Goal: Information Seeking & Learning: Learn about a topic

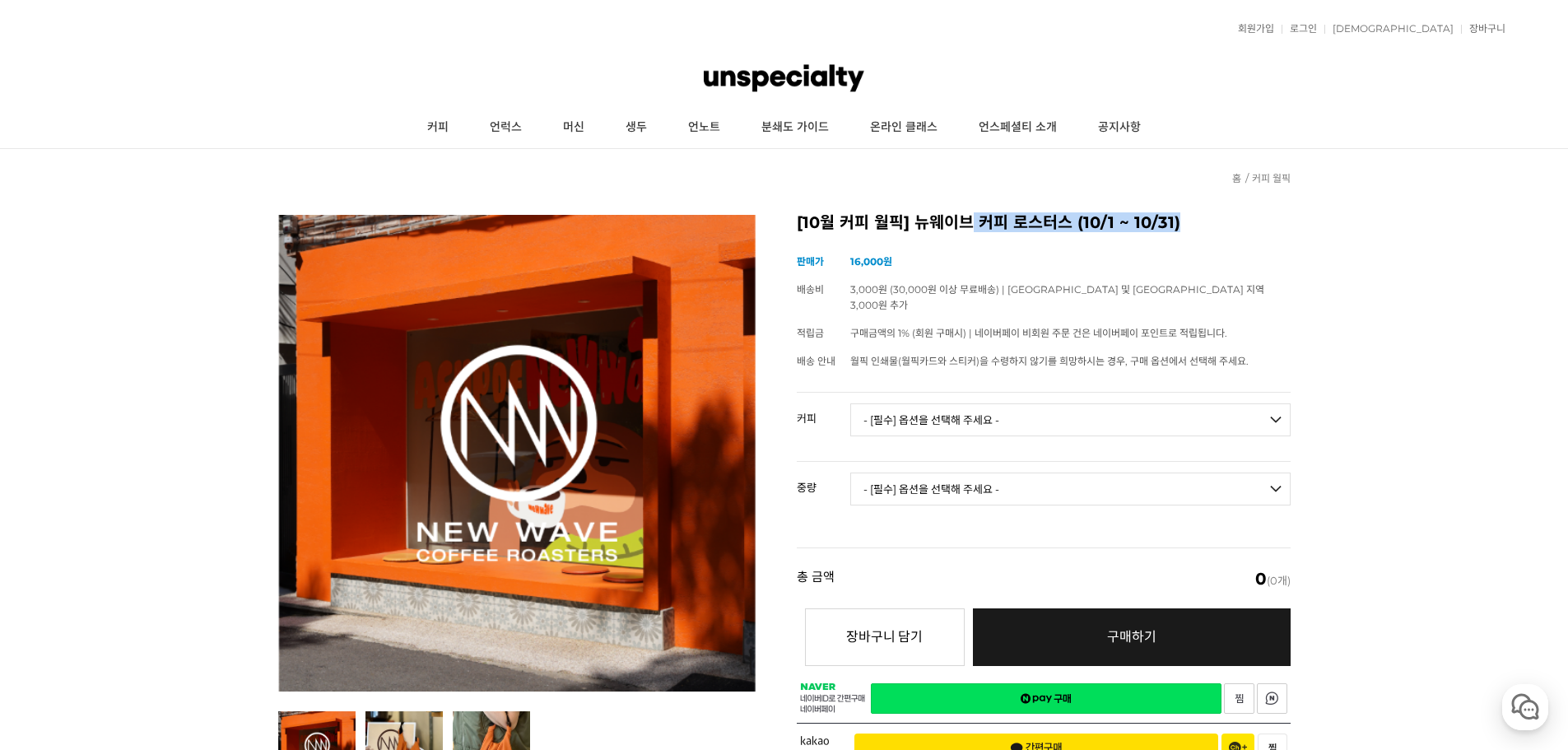
drag, startPoint x: 967, startPoint y: 216, endPoint x: 1216, endPoint y: 232, distance: 249.5
click at [1215, 232] on div "[10월 커피 월픽] 뉴웨이브 커피 로스터스 (10/1 ~ 10/31) (해외배송 가능 상품) 기본 정보 상품명 [10월 커피 월픽] 뉴웨이브…" at bounding box center [1044, 495] width 494 height 560
click at [1216, 232] on div "[10월 커피 월픽] 뉴웨이브 커피 로스터스 (10/1 ~ 10/31) (해외배송 가능 상품) 기본 정보 상품명 [10월 커피 월픽] 뉴웨이브…" at bounding box center [1044, 495] width 494 height 560
click at [433, 123] on link "커피" at bounding box center [438, 127] width 62 height 41
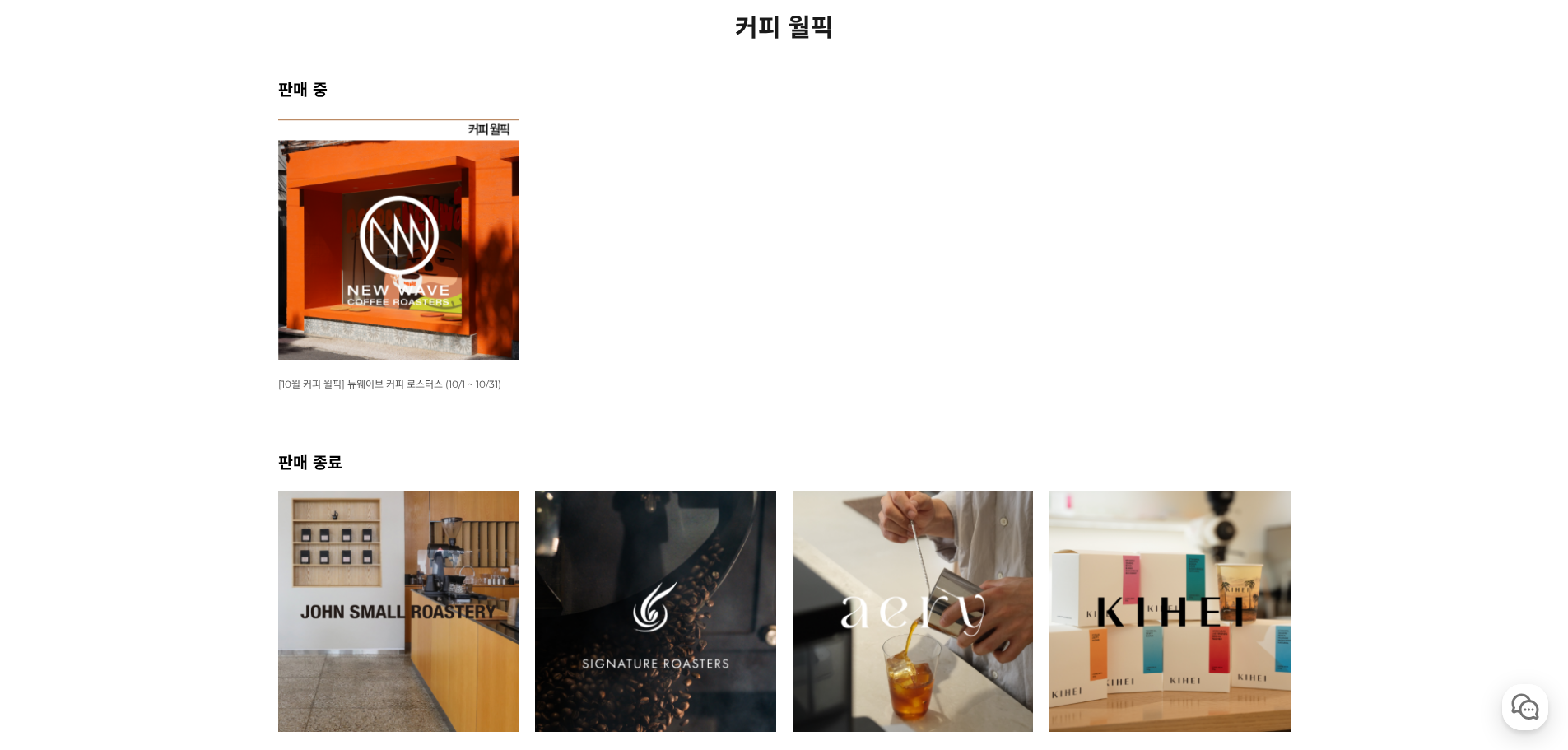
scroll to position [110, 0]
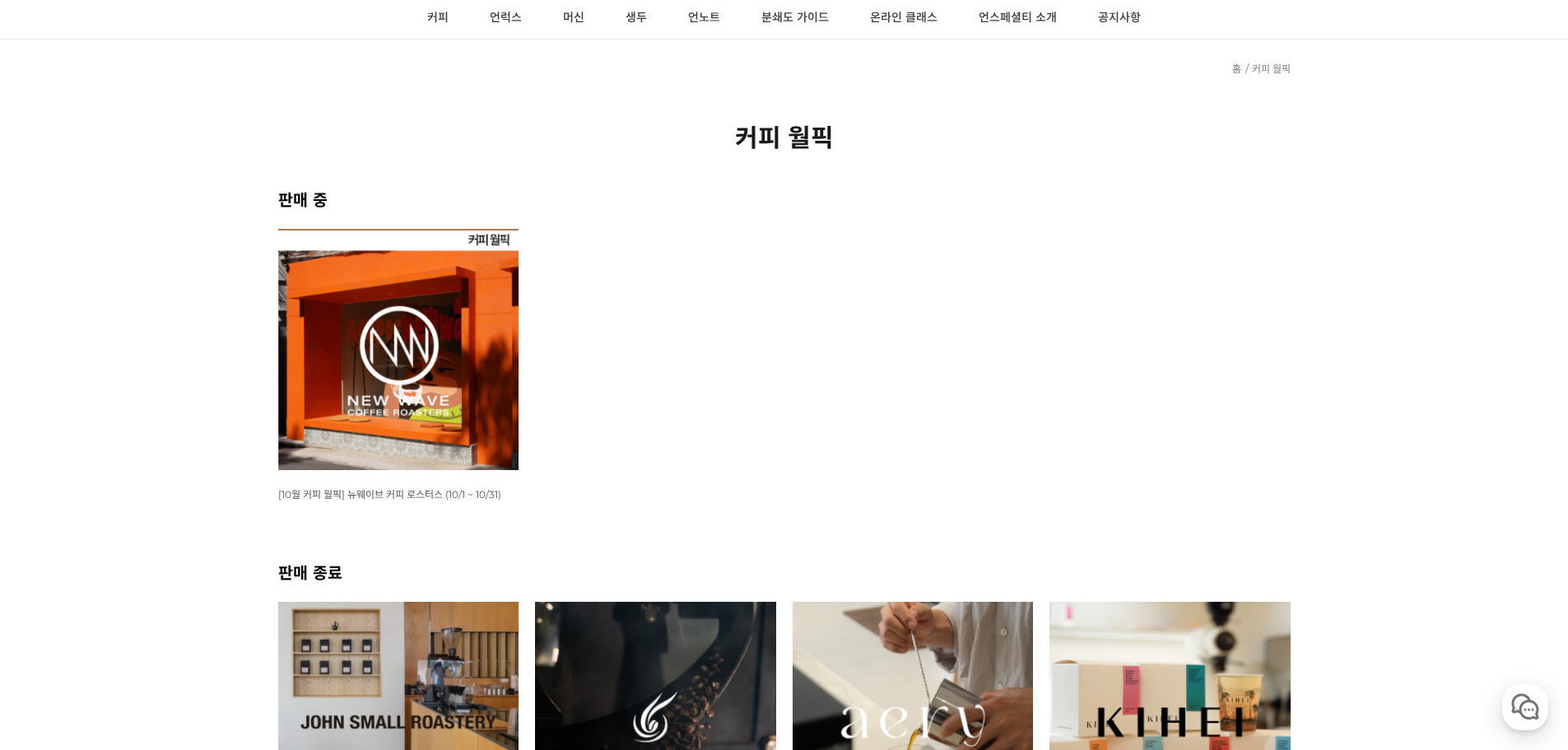
click at [411, 348] on img at bounding box center [399, 349] width 241 height 241
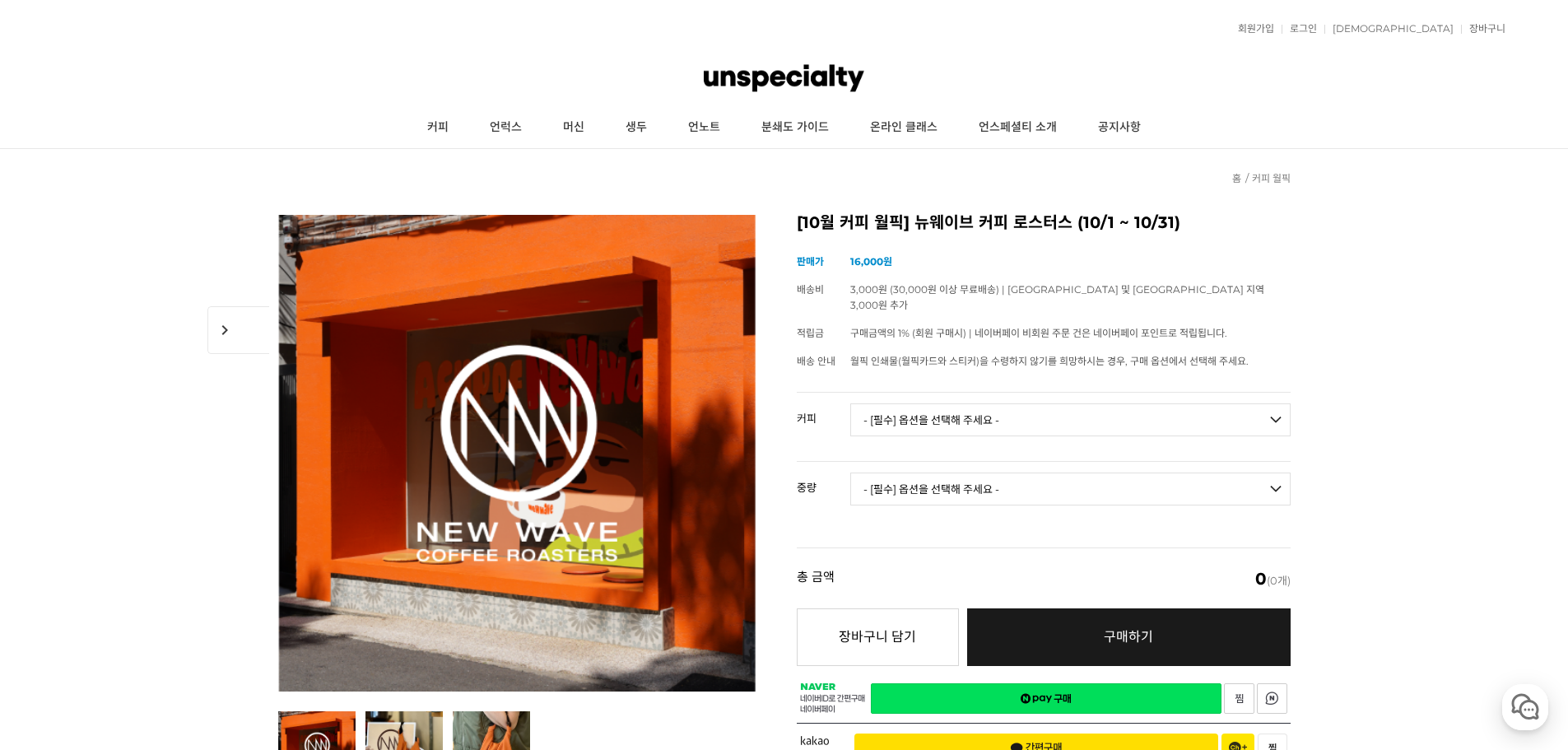
click at [1020, 408] on select "- [필수] 옵션을 선택해 주세요 - ------------------- 언스페셜티 분쇄도 가이드 종이 받기 (주문 1건당 최대 1개 제공) …" at bounding box center [1070, 419] width 440 height 33
click at [1096, 403] on select "- [필수] 옵션을 선택해 주세요 - ------------------- 언스페셜티 분쇄도 가이드 종이 받기 (주문 1건당 최대 1개 제공) …" at bounding box center [1070, 419] width 440 height 33
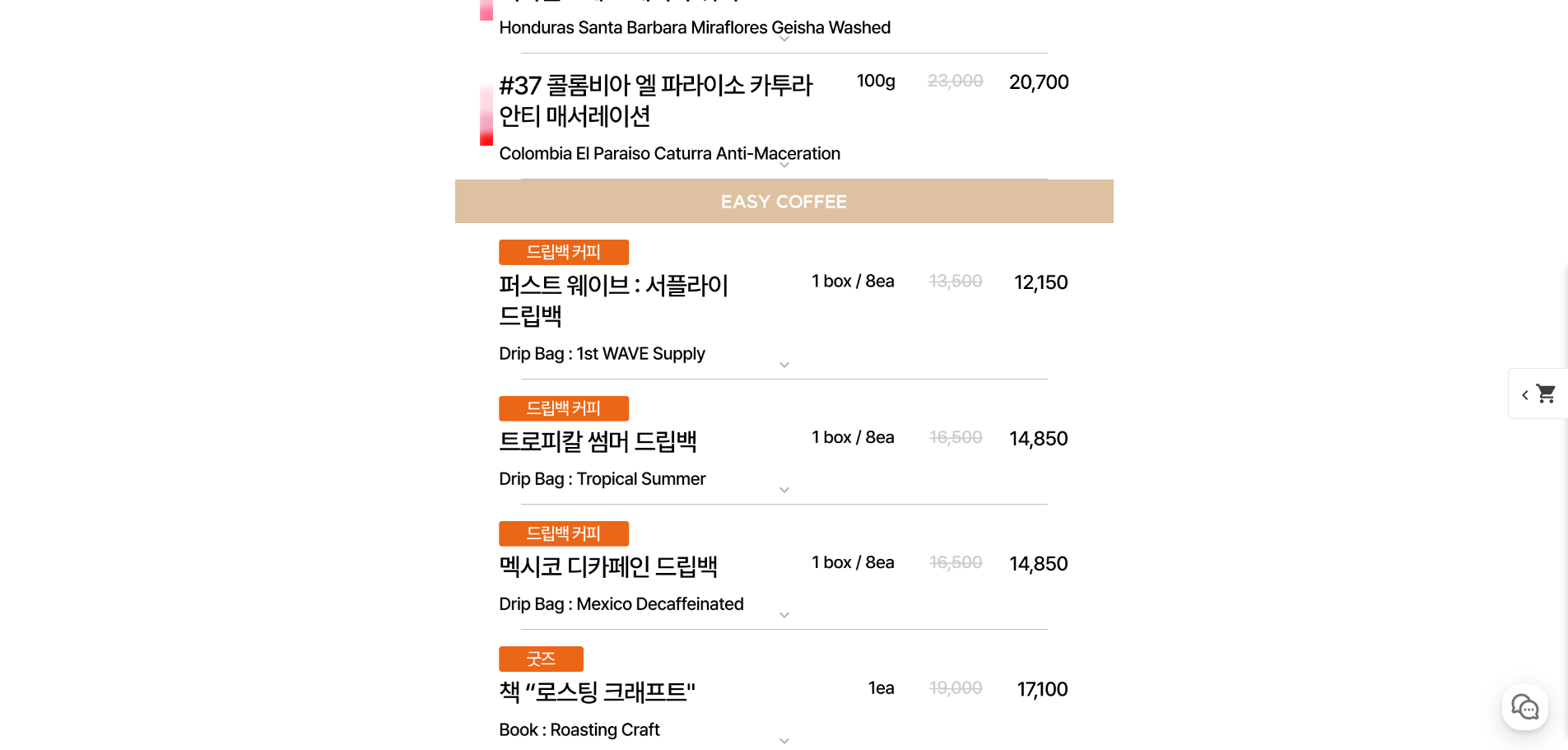
scroll to position [9881, 0]
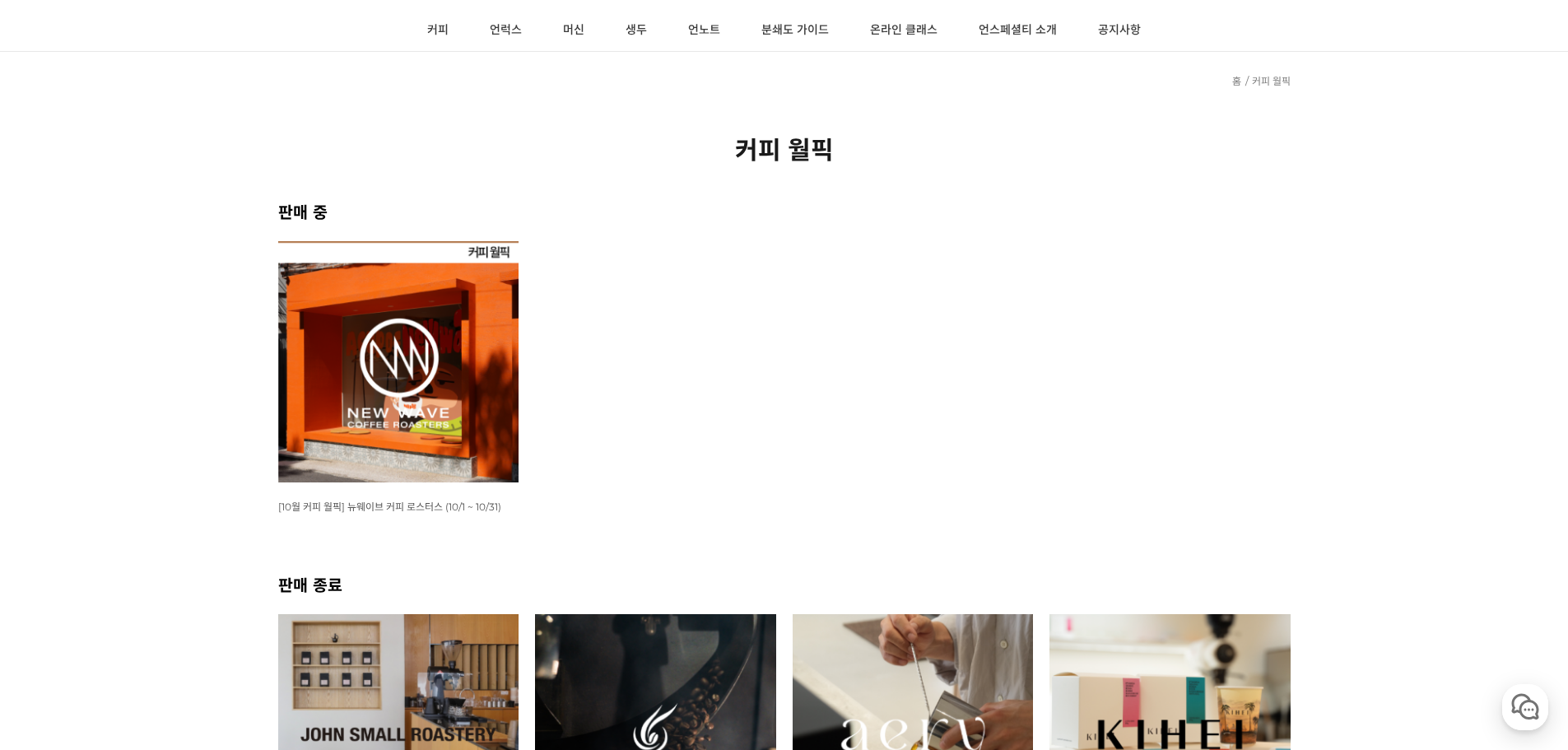
drag, startPoint x: 382, startPoint y: 45, endPoint x: 355, endPoint y: 35, distance: 28.8
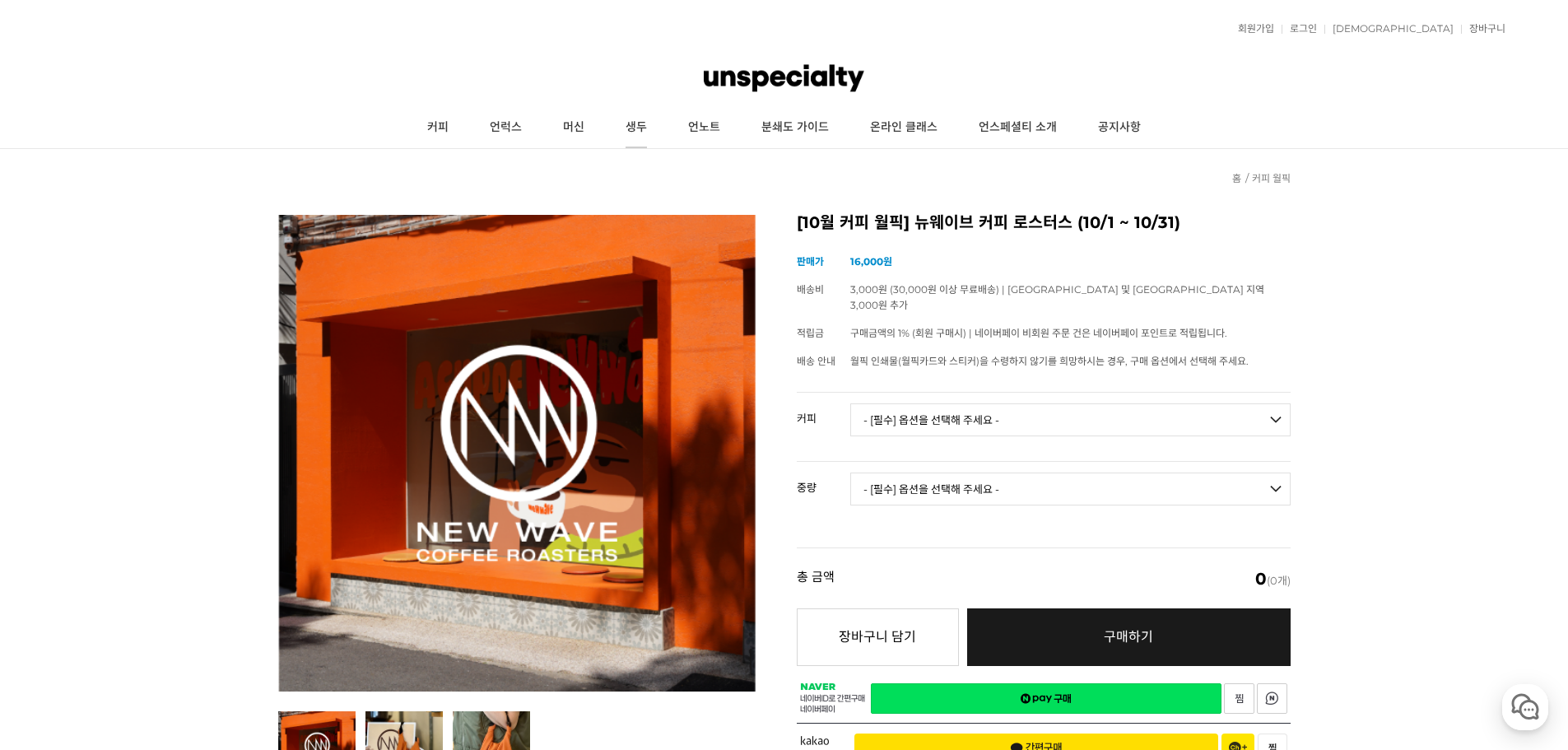
click at [630, 133] on link "생두" at bounding box center [636, 127] width 62 height 41
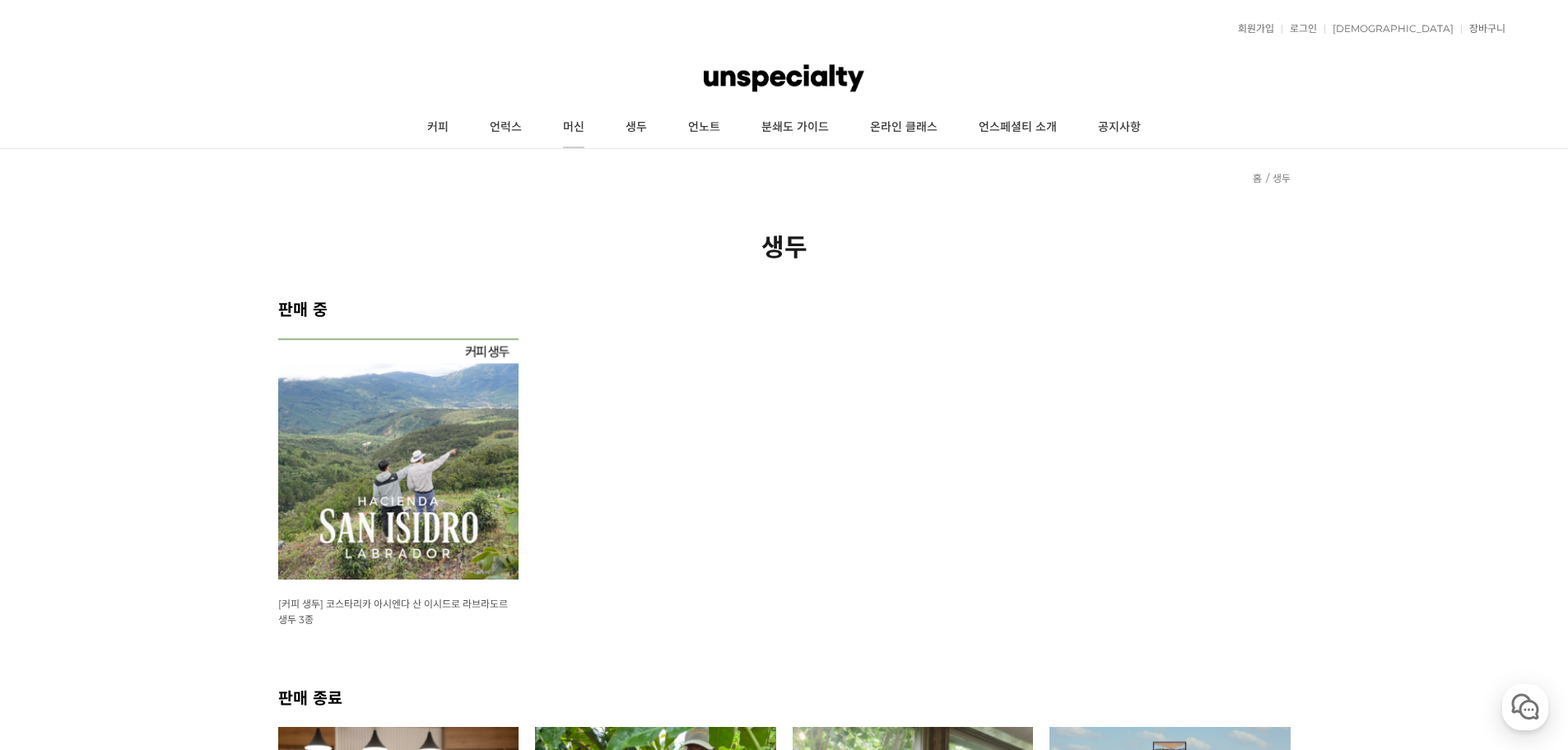
click at [574, 126] on link "머신" at bounding box center [574, 127] width 62 height 41
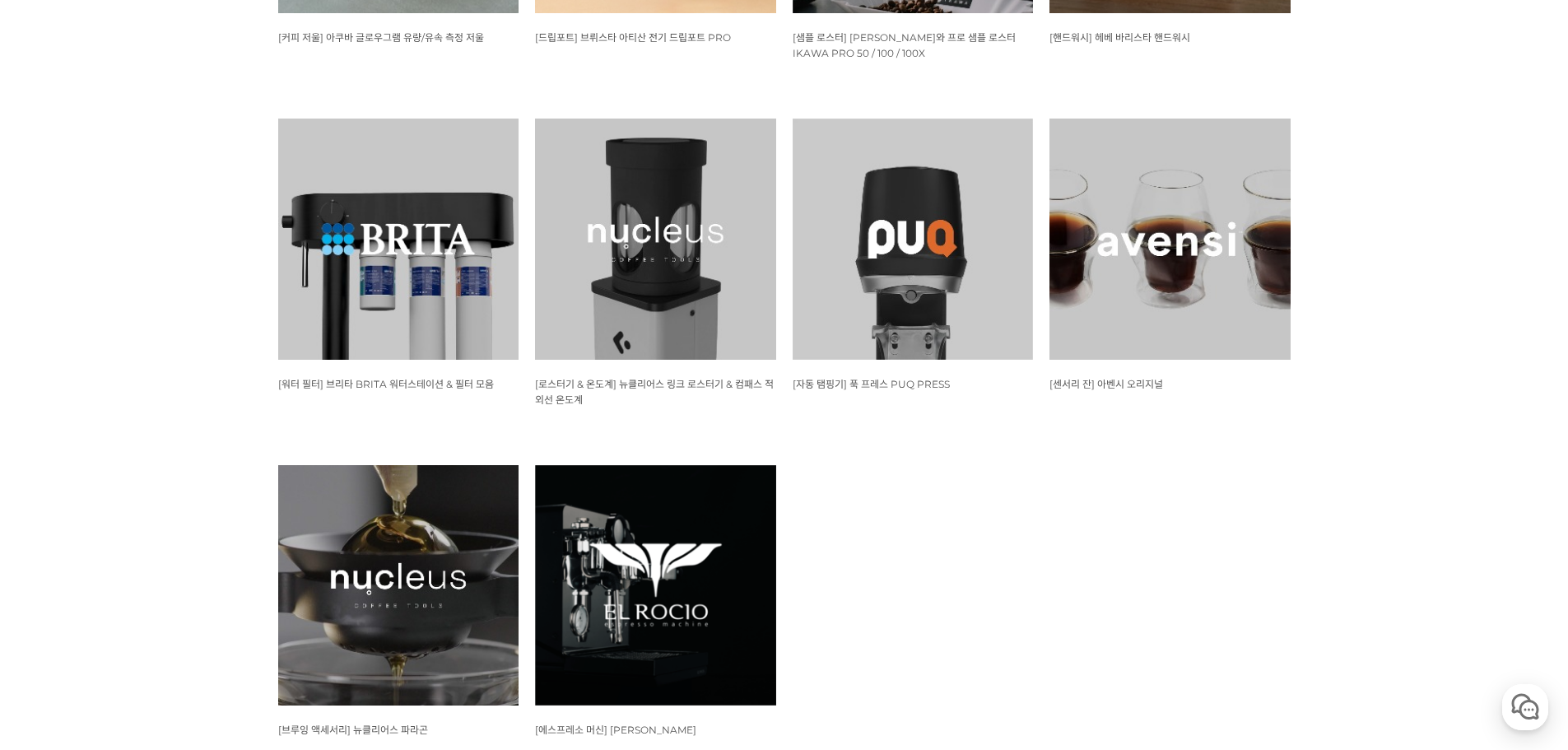
scroll to position [1756, 0]
